Goal: Task Accomplishment & Management: Manage account settings

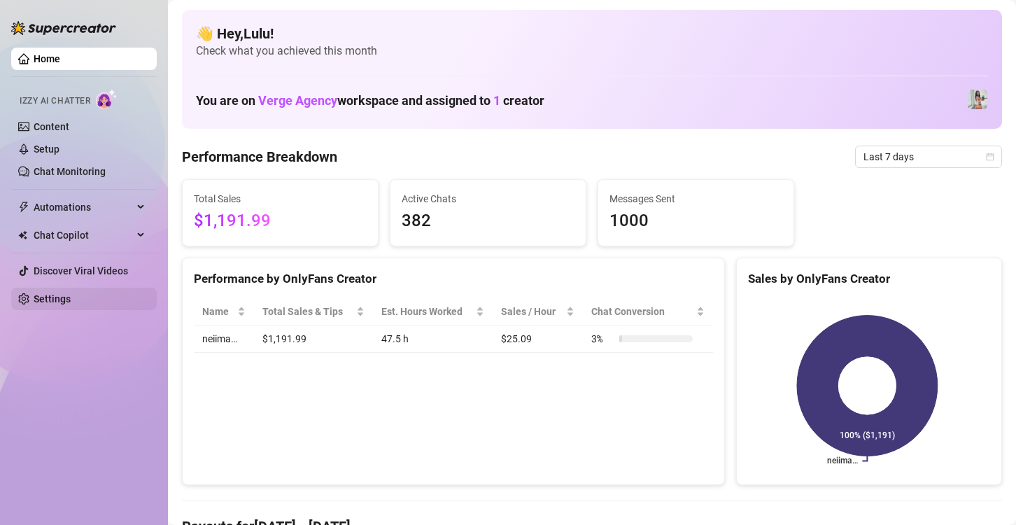
scroll to position [61, 0]
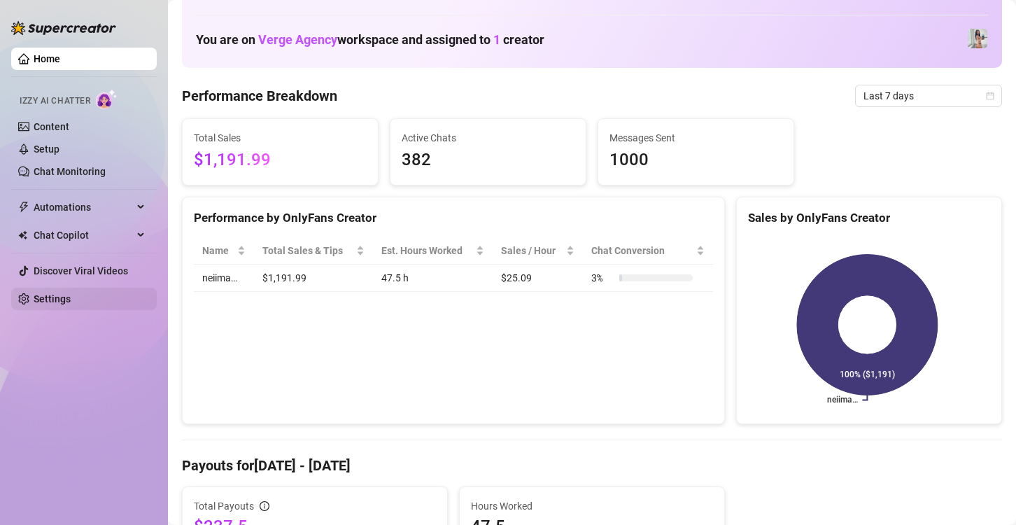
click at [70, 300] on link "Settings" at bounding box center [52, 298] width 37 height 11
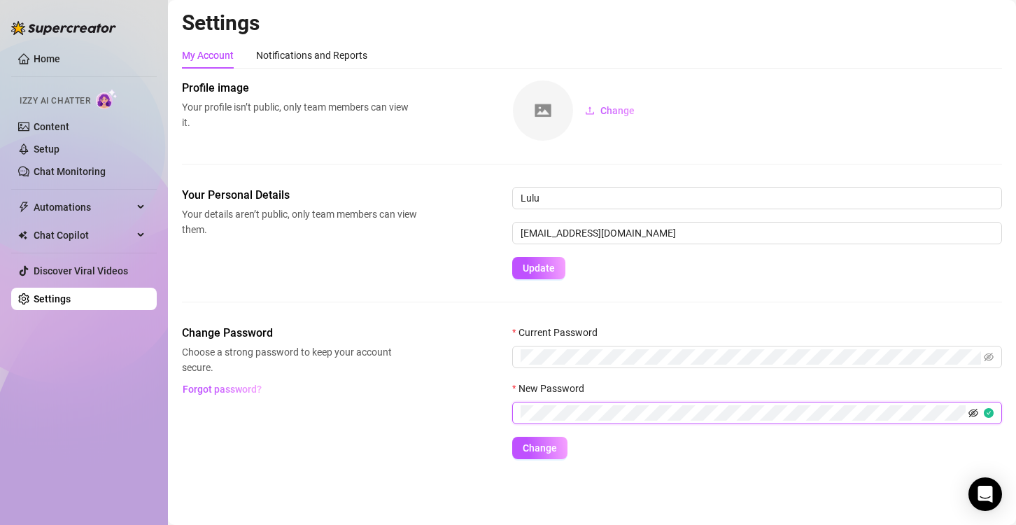
click at [972, 417] on icon "eye-invisible" at bounding box center [974, 413] width 10 height 10
click at [991, 362] on span at bounding box center [989, 356] width 10 height 15
click at [993, 350] on span at bounding box center [989, 356] width 10 height 15
click at [990, 353] on icon "eye-invisible" at bounding box center [990, 357] width 10 height 8
click at [464, 366] on div "Change Password Choose a strong password to keep your account secure. Forgot pa…" at bounding box center [592, 392] width 820 height 134
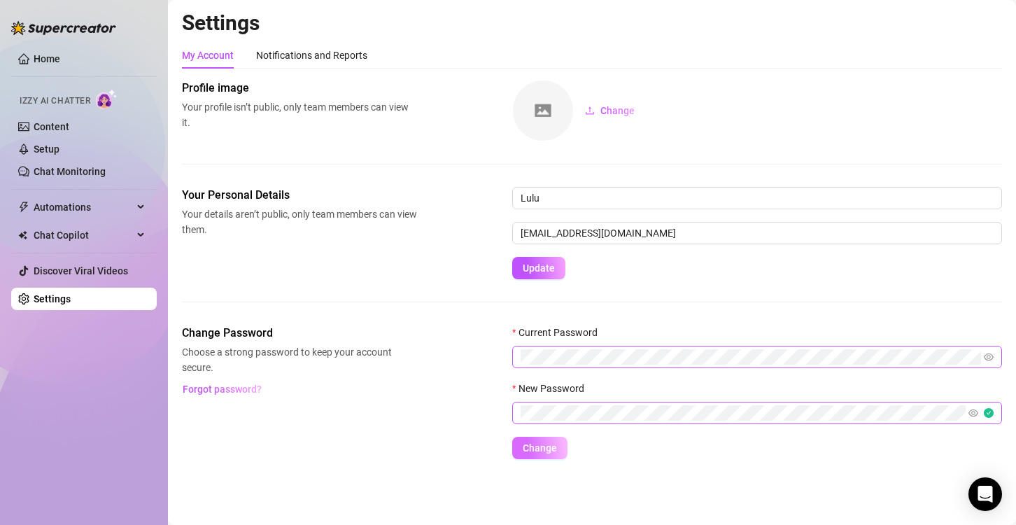
click at [554, 451] on span "Change" at bounding box center [540, 447] width 34 height 11
click at [550, 445] on span "Change" at bounding box center [540, 447] width 34 height 11
